Goal: Task Accomplishment & Management: Manage account settings

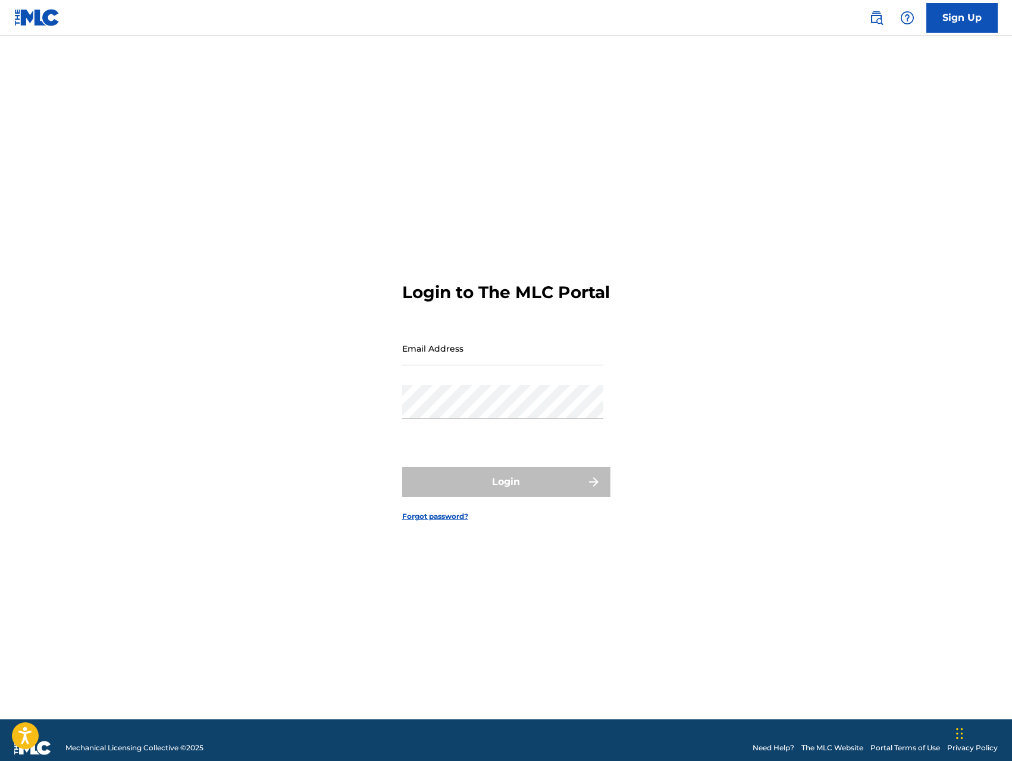
click at [678, 103] on div "Login to The MLC Portal Email Address Password Login Forgot password?" at bounding box center [506, 392] width 833 height 654
click at [516, 365] on input "Email Address" at bounding box center [502, 348] width 201 height 34
type input "[EMAIL_ADDRESS][DOMAIN_NAME]"
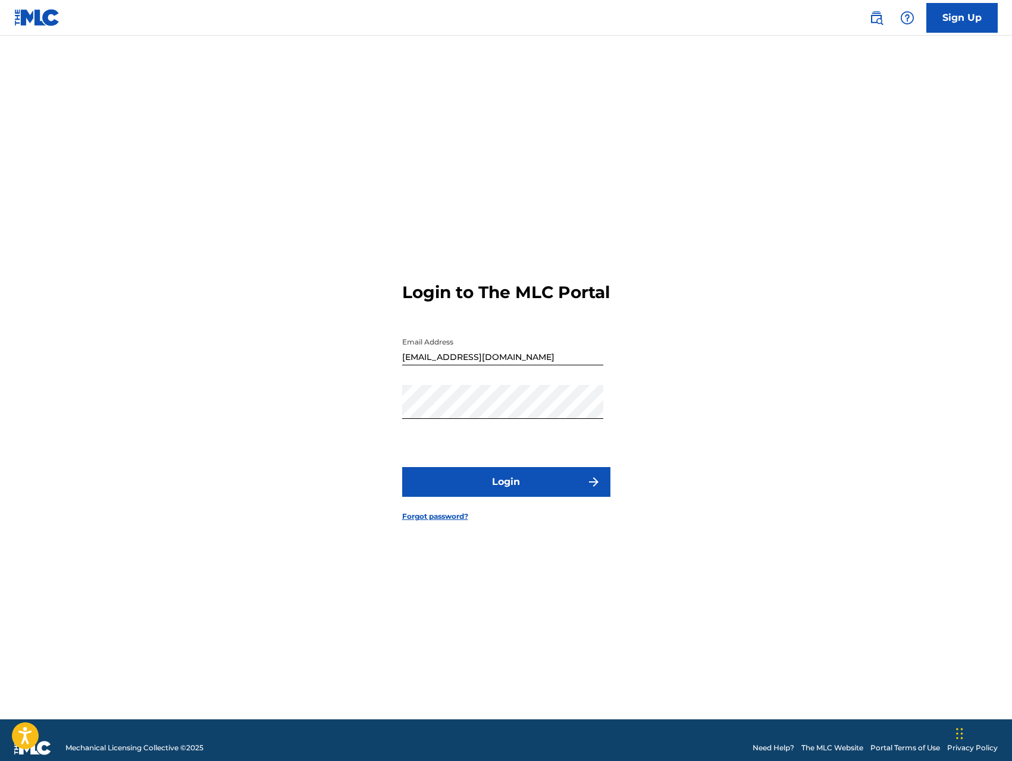
click at [516, 491] on button "Login" at bounding box center [506, 482] width 208 height 30
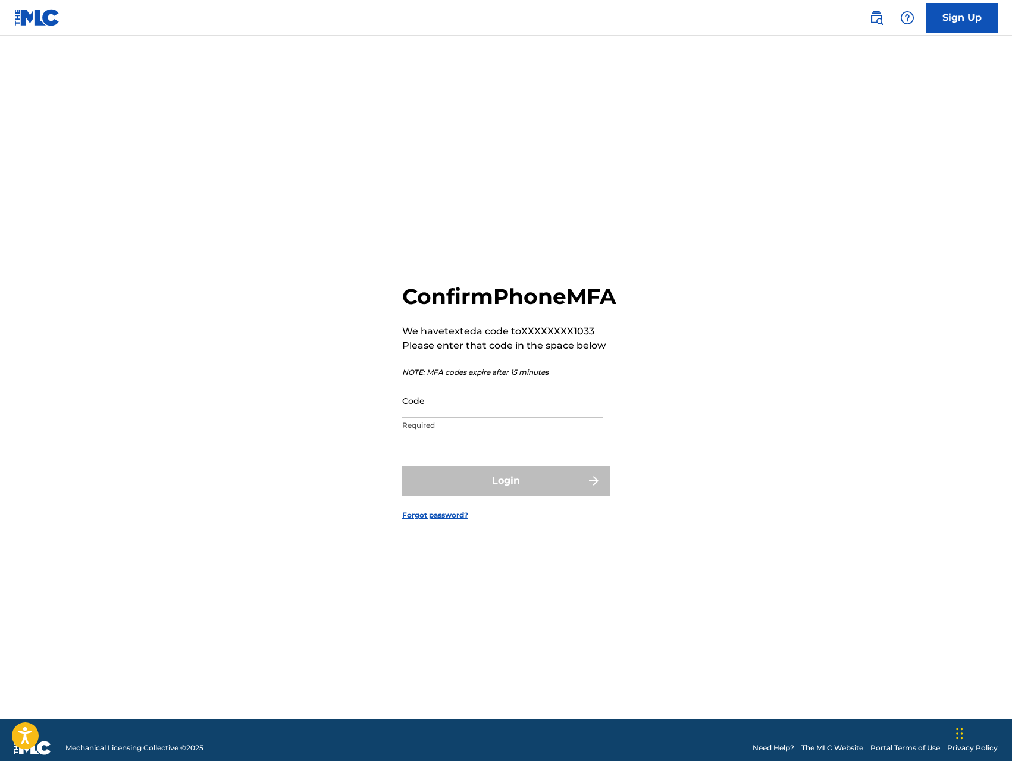
click at [548, 418] on input "Code" at bounding box center [502, 401] width 201 height 34
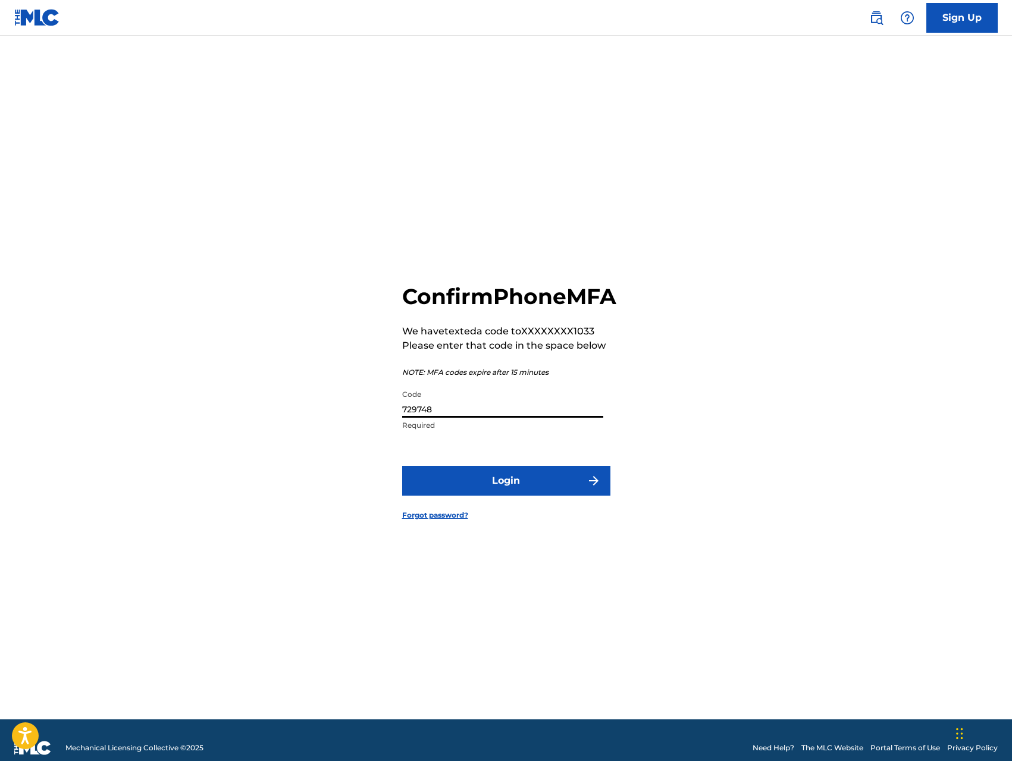
type input "729748"
click at [542, 493] on button "Login" at bounding box center [506, 481] width 208 height 30
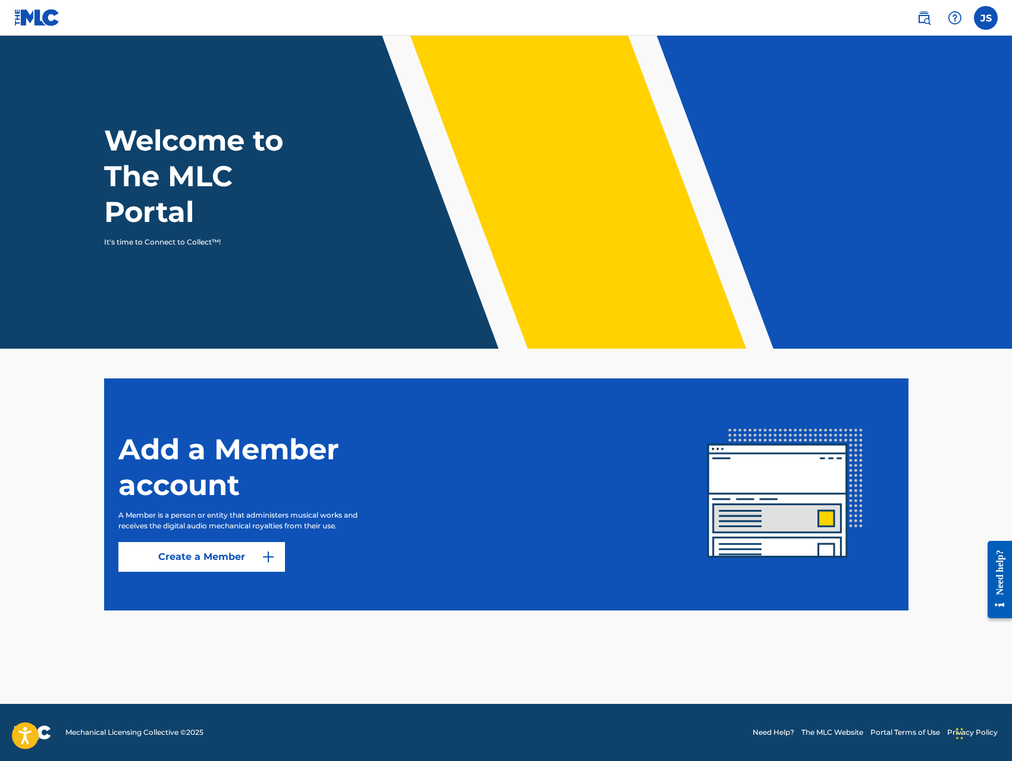
click at [980, 14] on label at bounding box center [986, 18] width 24 height 24
click at [986, 18] on input "JS [PERSON_NAME] [EMAIL_ADDRESS][DOMAIN_NAME] Profile Log out" at bounding box center [986, 18] width 0 height 0
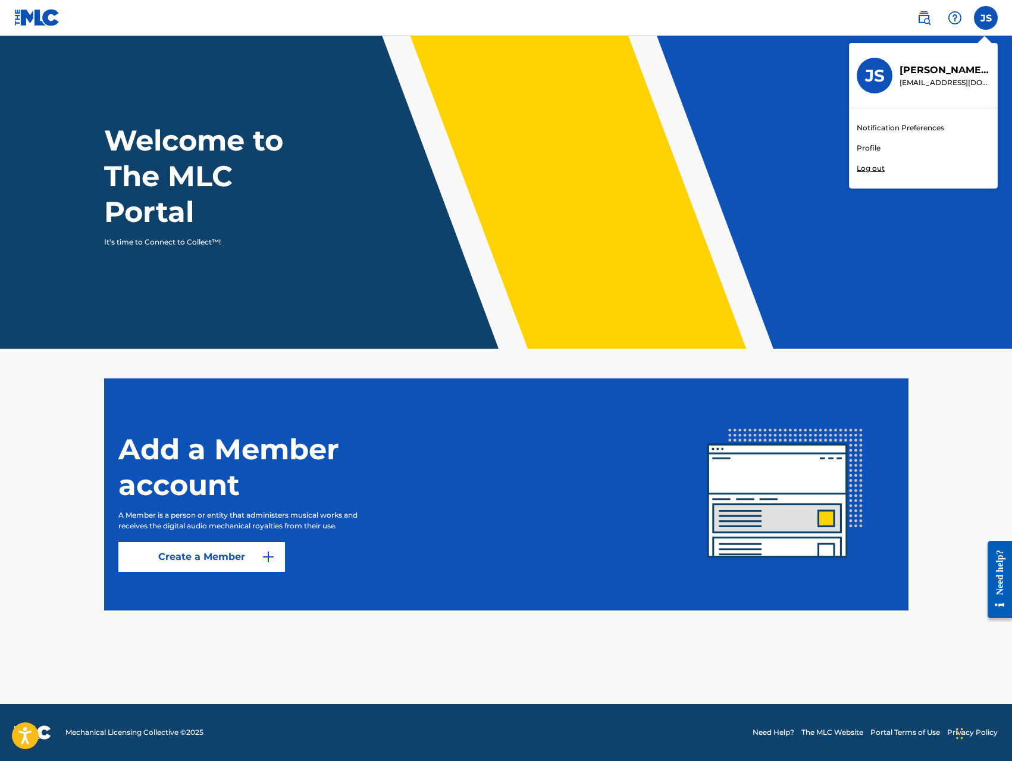
click at [874, 147] on link "Profile" at bounding box center [869, 148] width 24 height 11
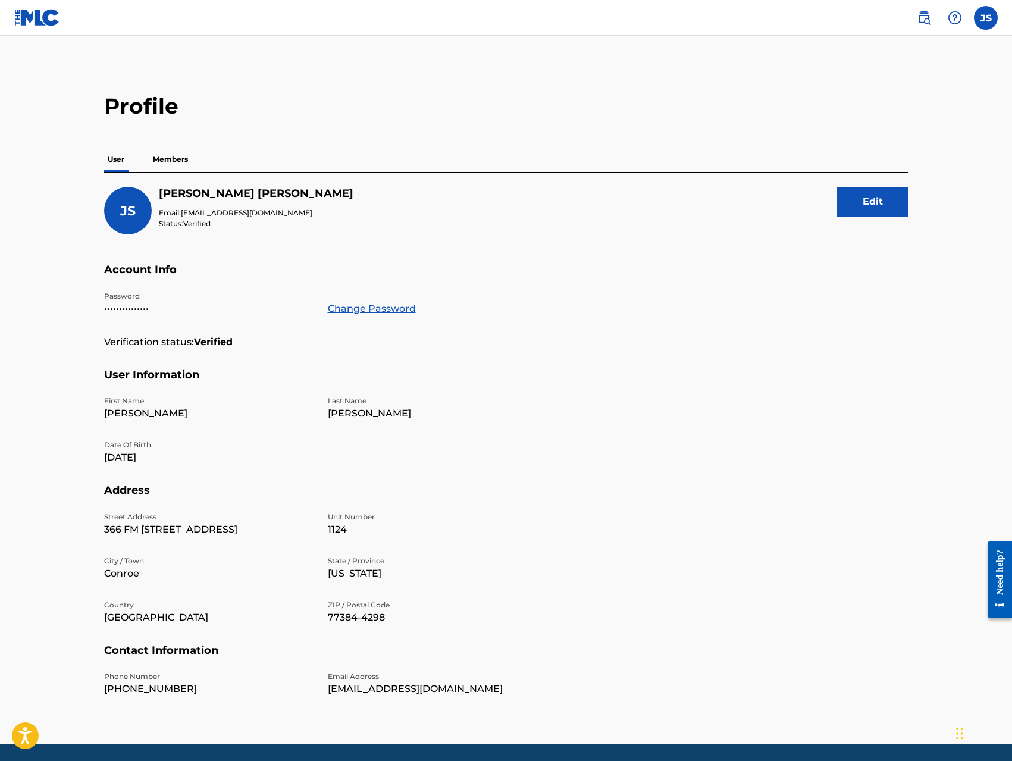
click at [158, 162] on p "Members" at bounding box center [170, 159] width 42 height 25
